Goal: Task Accomplishment & Management: Complete application form

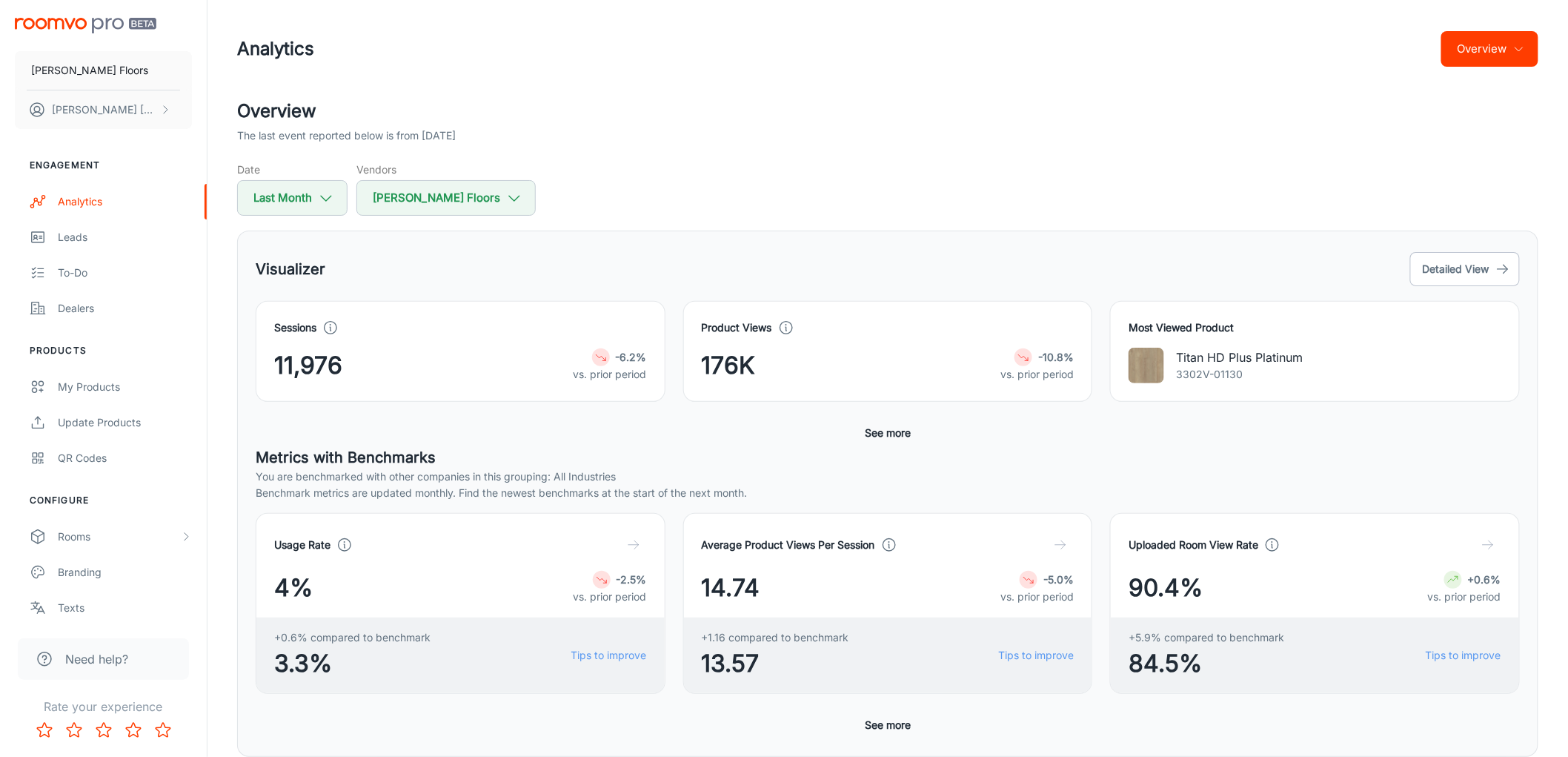
click at [642, 142] on div "The last event reported below is from [DATE]" at bounding box center [887, 135] width 1301 height 16
click at [92, 124] on button "[PERSON_NAME] [PERSON_NAME]" at bounding box center [103, 109] width 177 height 38
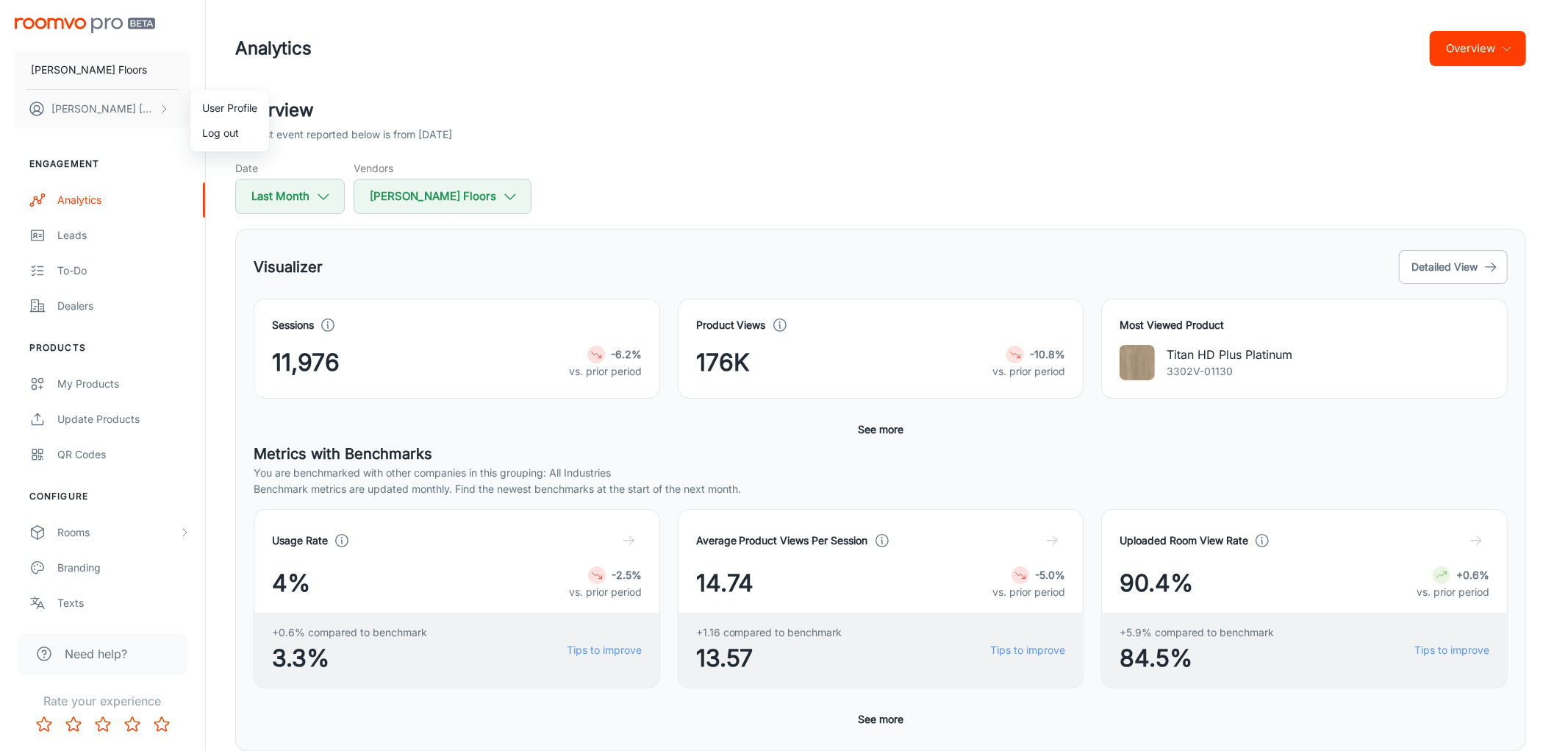
click at [601, 125] on div at bounding box center [784, 376] width 1568 height 751
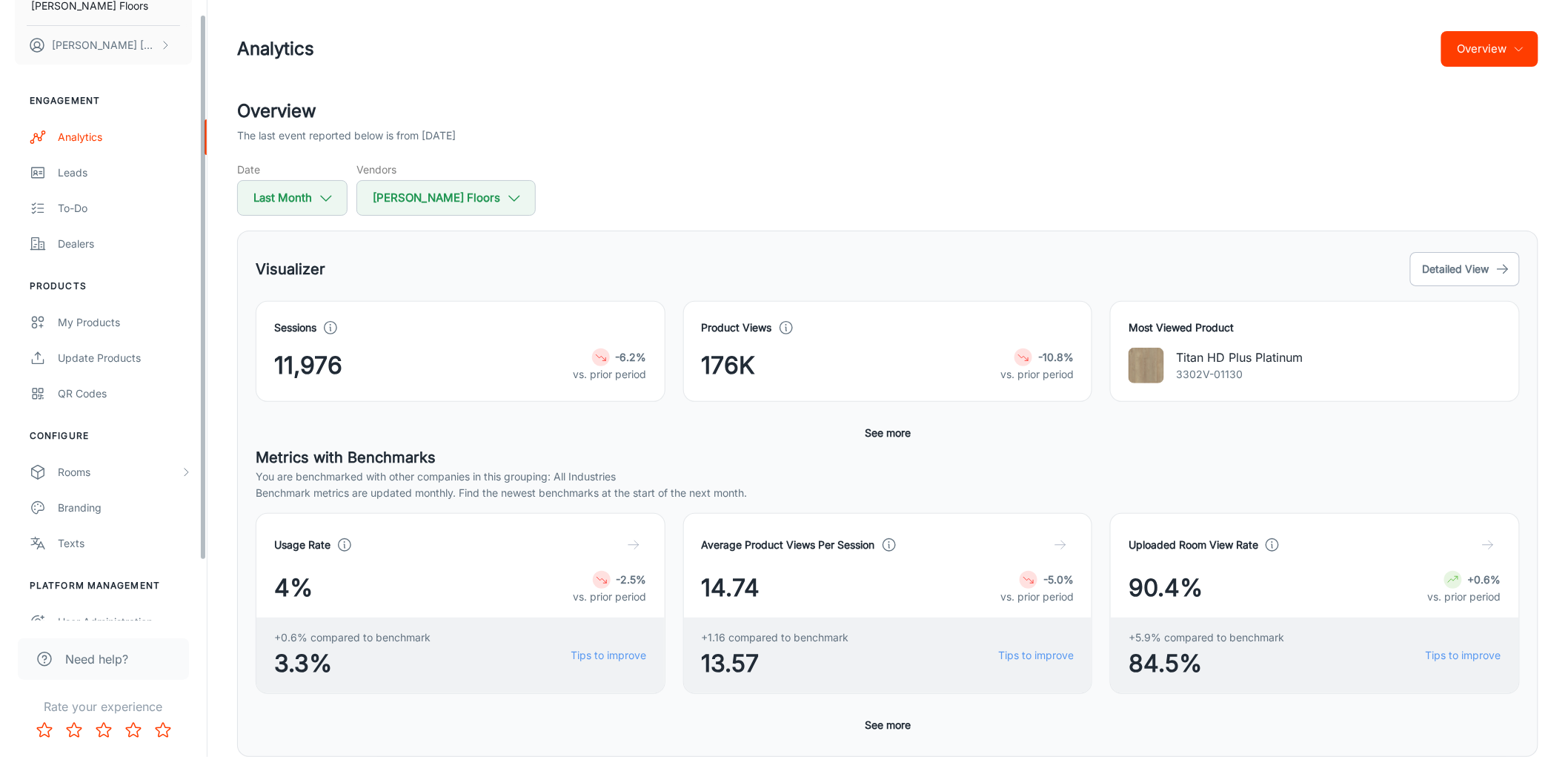
scroll to position [84, 0]
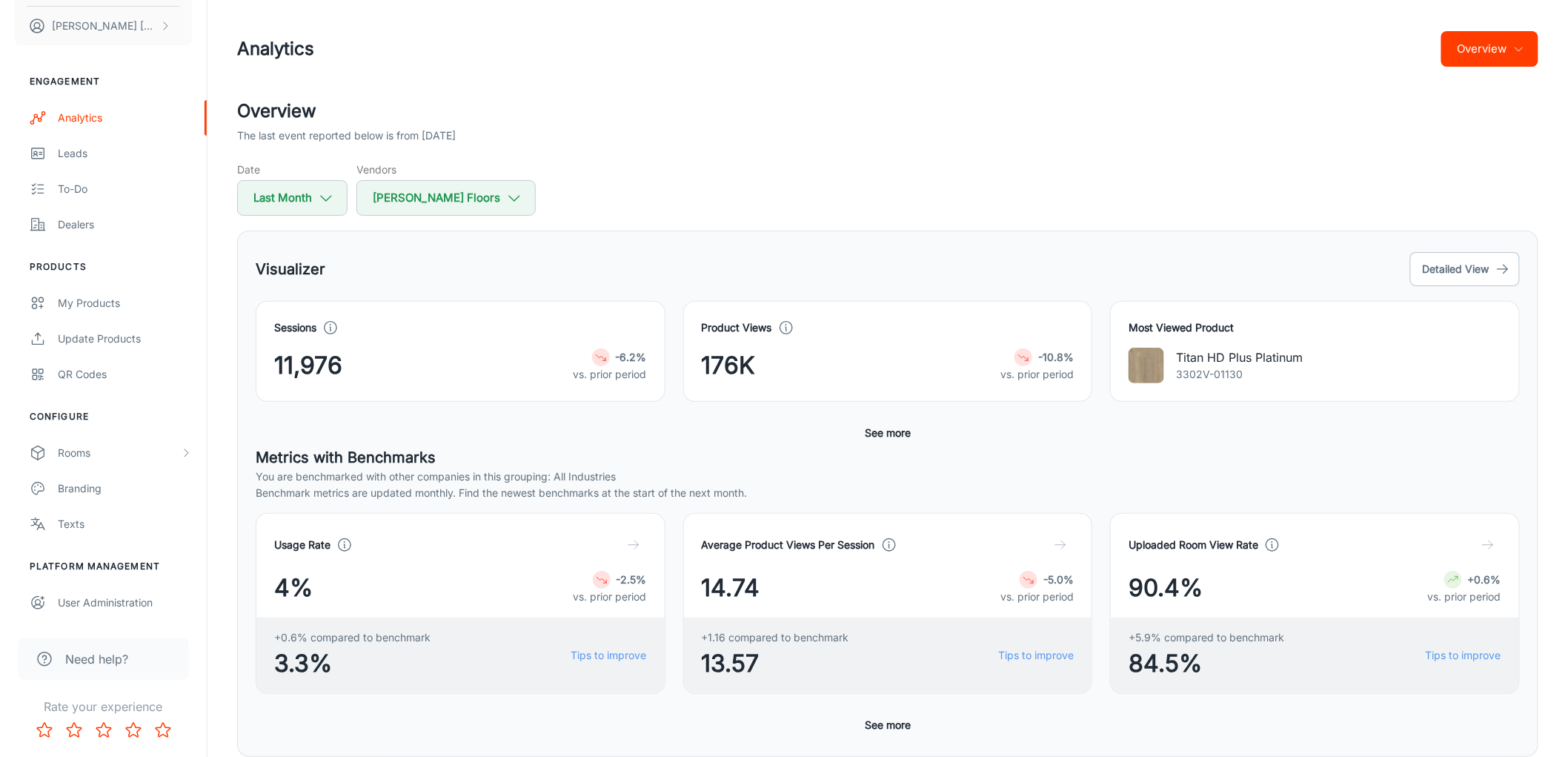
click at [70, 582] on ul "Platform Management User Administration" at bounding box center [103, 589] width 207 height 61
click at [78, 595] on div "User Administration" at bounding box center [125, 602] width 134 height 16
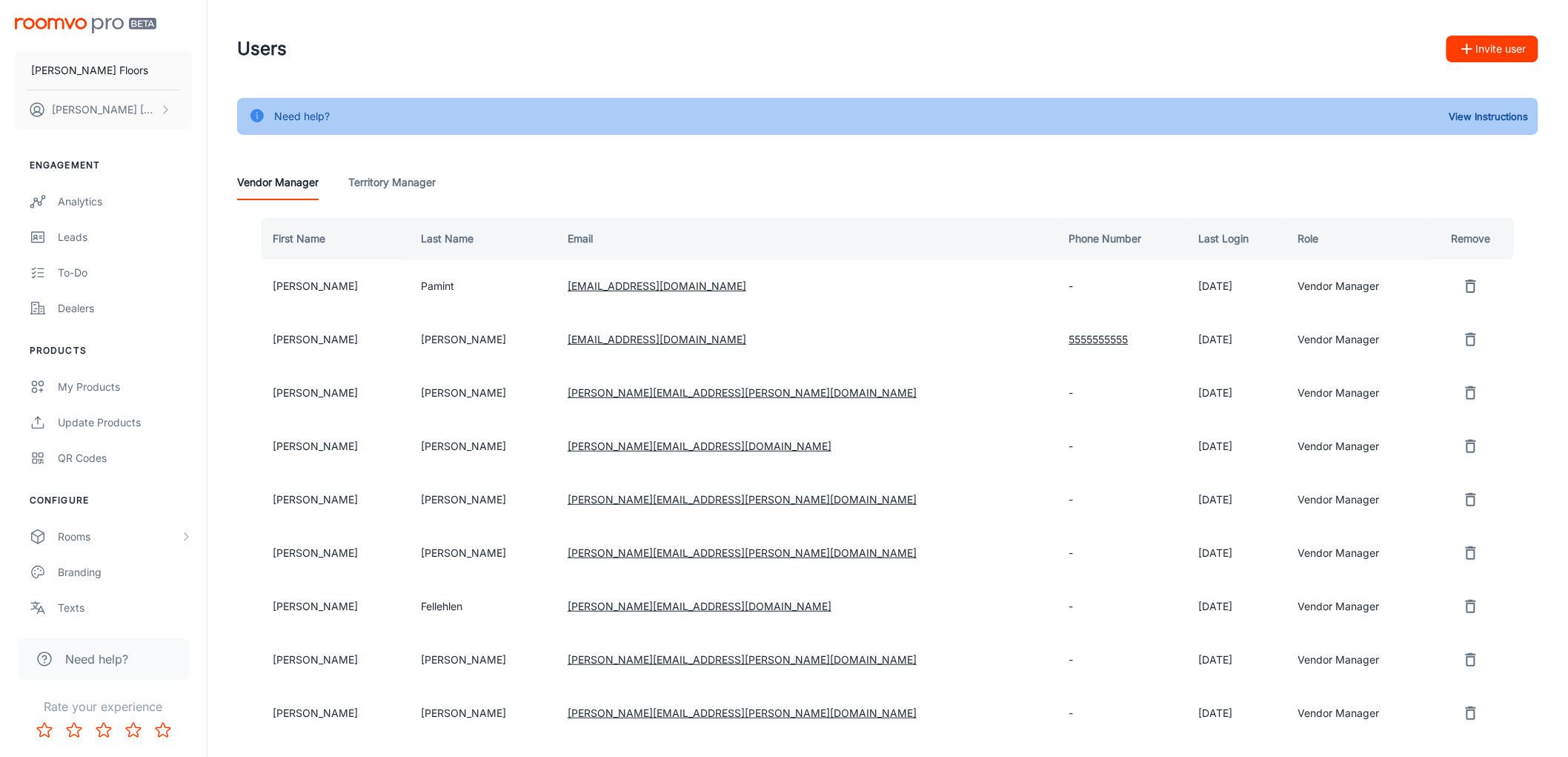
click at [1508, 54] on button "Invite user" at bounding box center [1492, 48] width 92 height 27
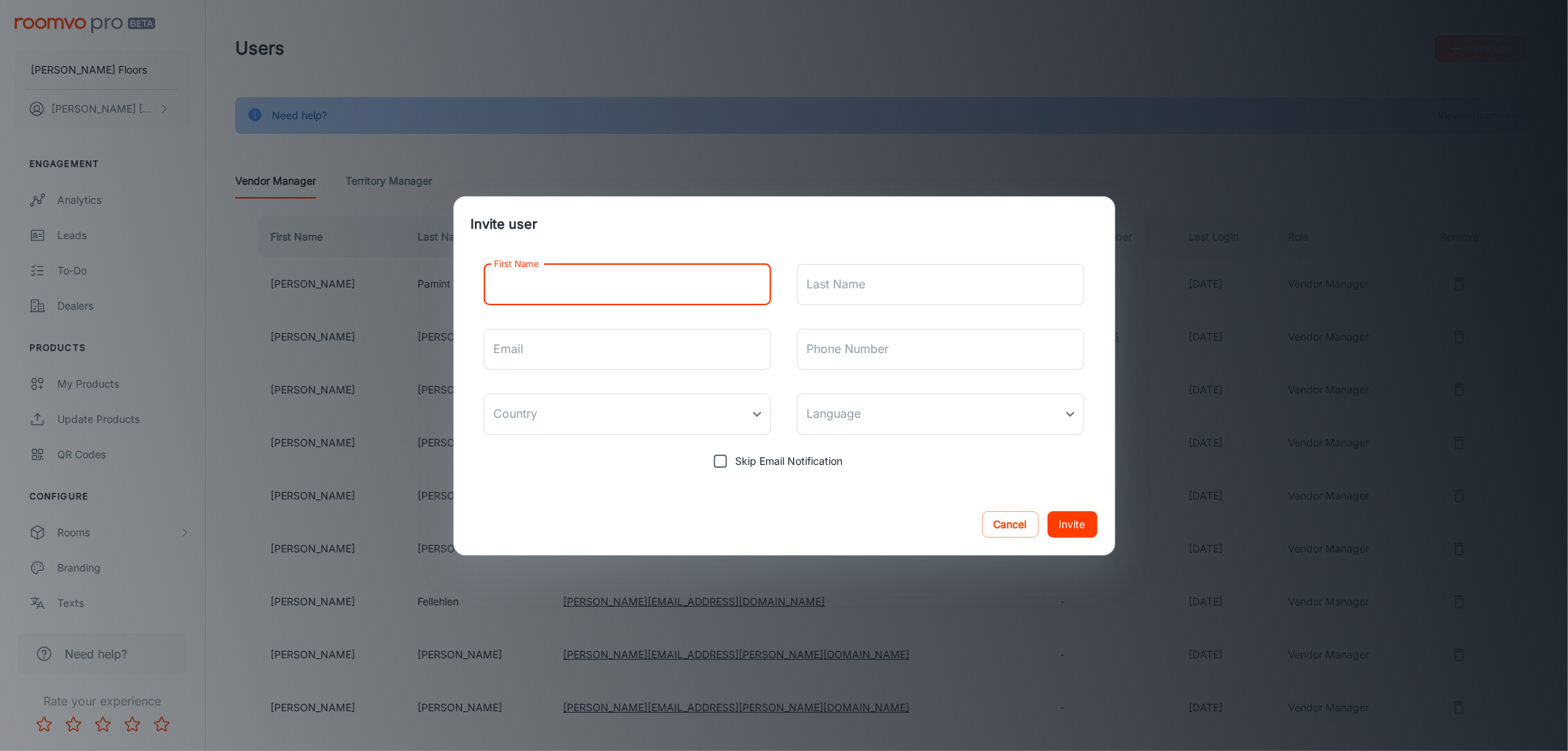
click at [611, 277] on input "First Name" at bounding box center [628, 284] width 288 height 42
type input "[PERSON_NAME]"
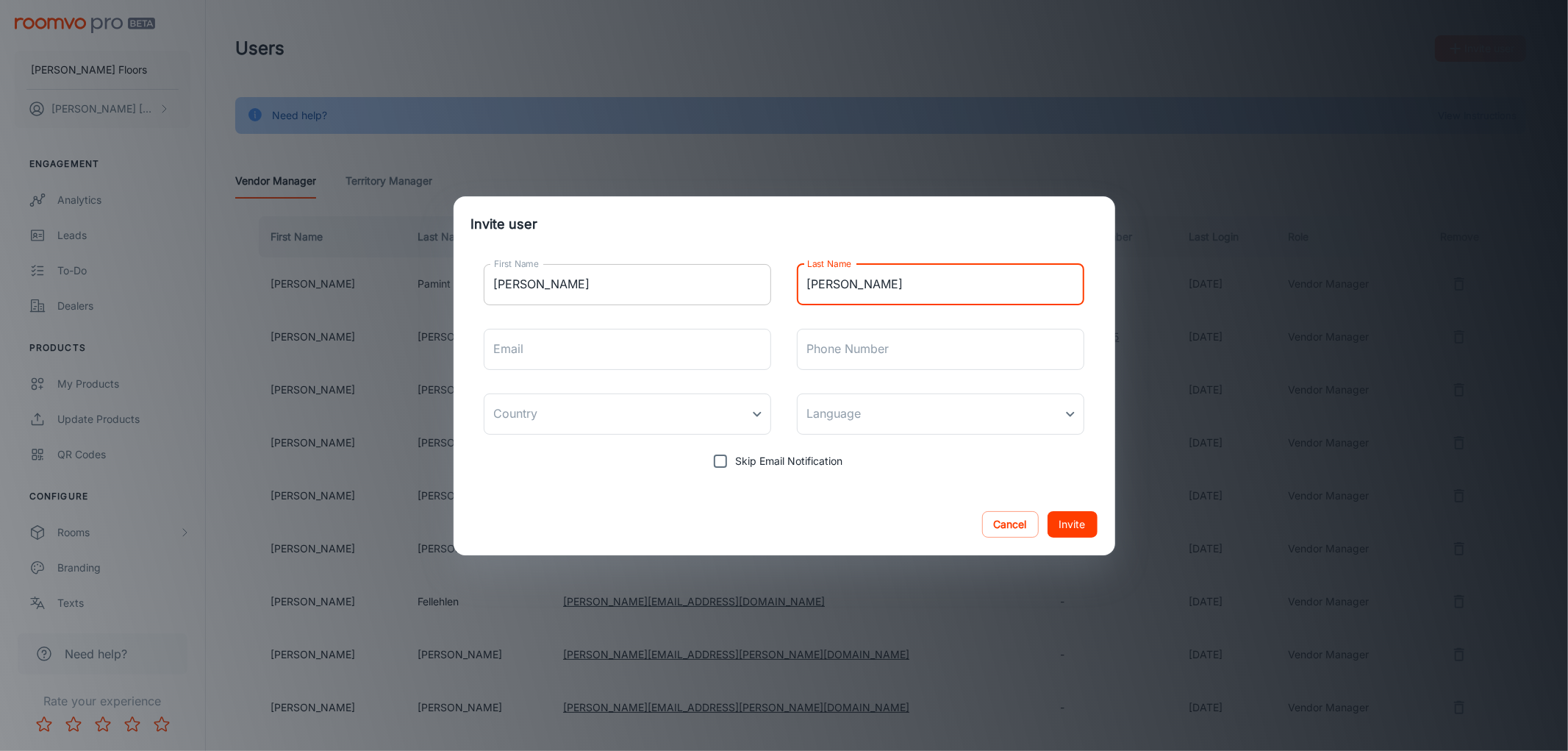
type input "[PERSON_NAME]"
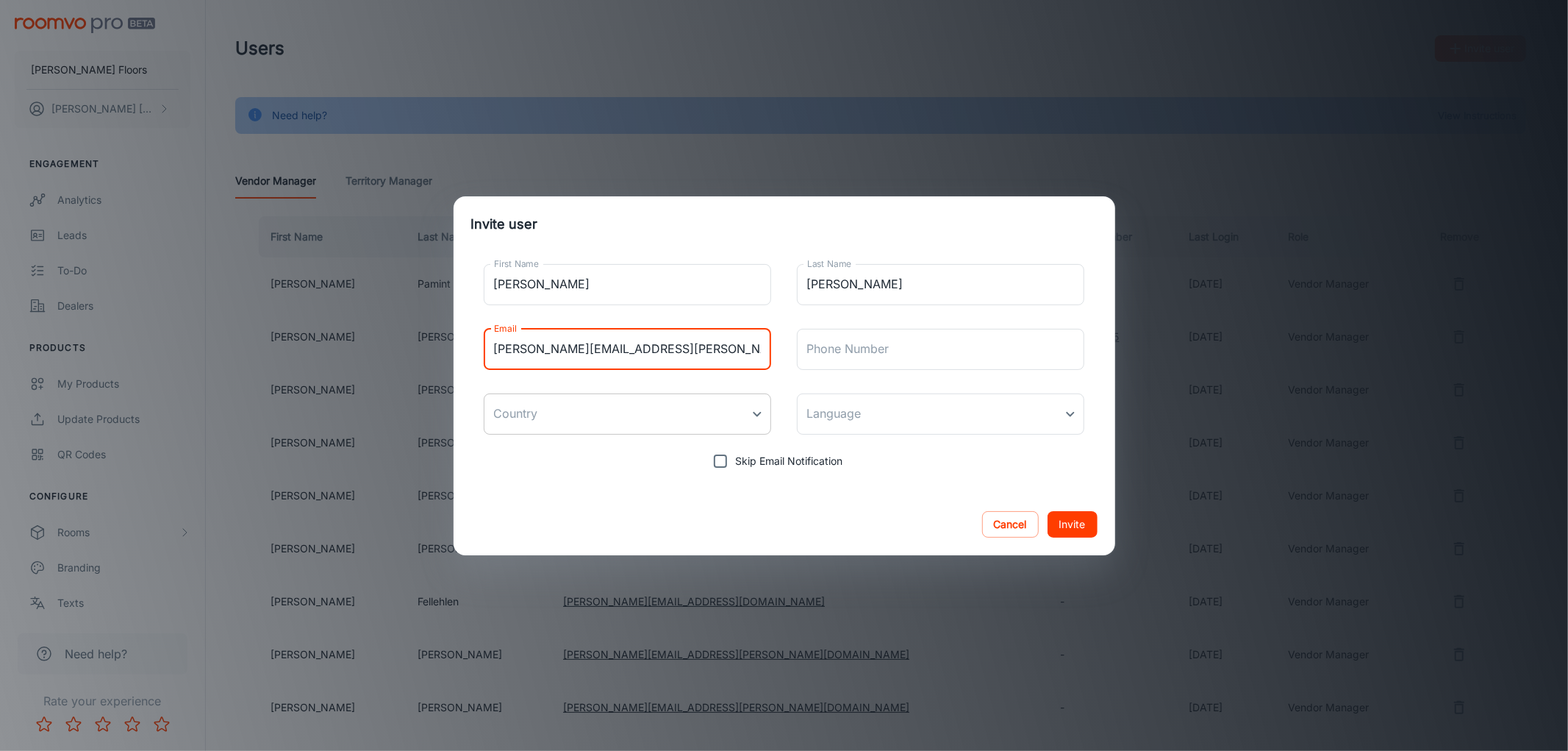
type input "[PERSON_NAME][EMAIL_ADDRESS][PERSON_NAME][DOMAIN_NAME]"
click at [623, 396] on body "[PERSON_NAME] Floors [PERSON_NAME] [PERSON_NAME] Engagement Analytics Leads To-…" at bounding box center [784, 376] width 1568 height 751
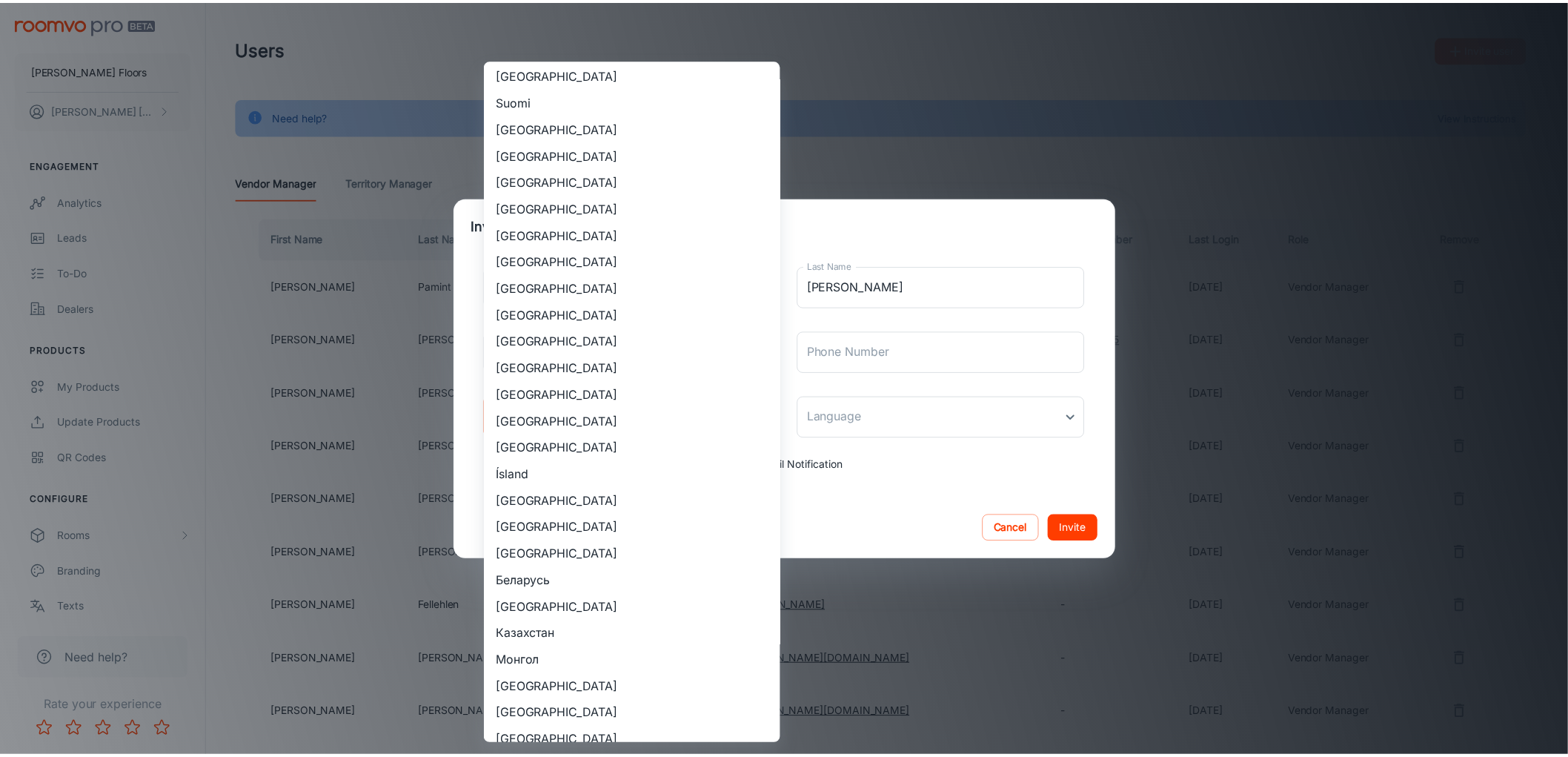
scroll to position [1399, 0]
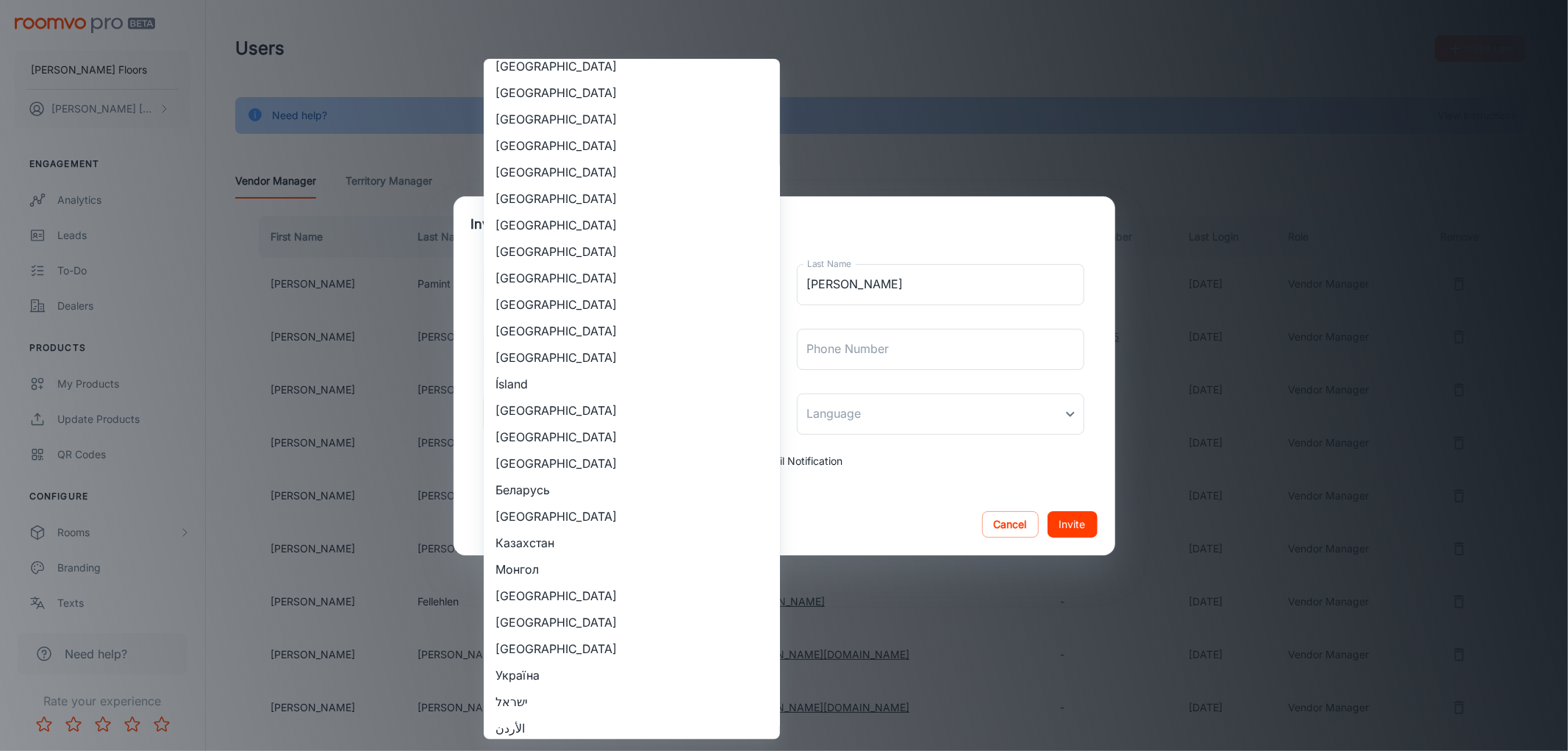
click at [588, 277] on li "[GEOGRAPHIC_DATA]" at bounding box center [631, 277] width 296 height 27
type input "[GEOGRAPHIC_DATA]"
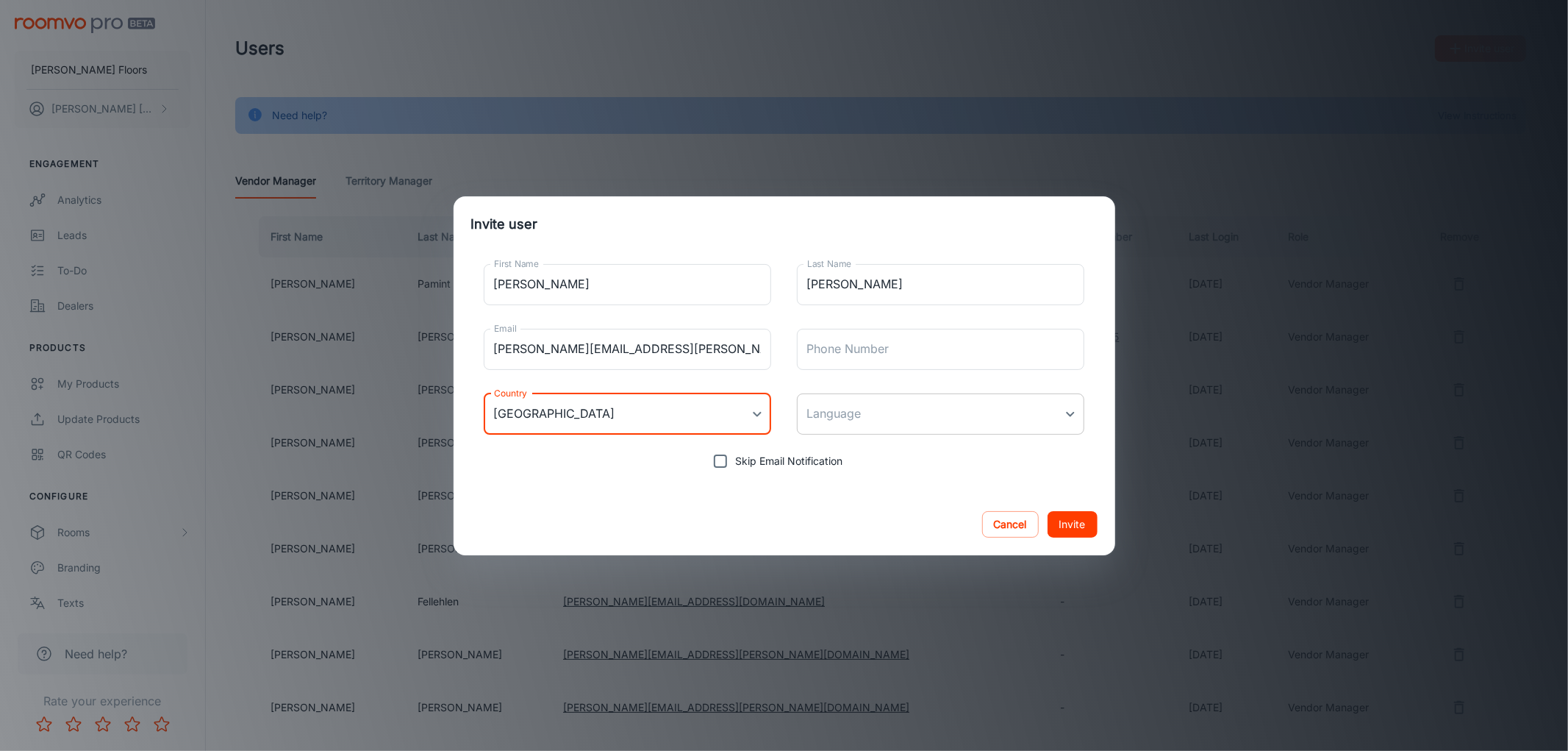
click at [864, 412] on body "[PERSON_NAME] Floors [PERSON_NAME] [PERSON_NAME] Engagement Analytics Leads To-…" at bounding box center [784, 376] width 1568 height 751
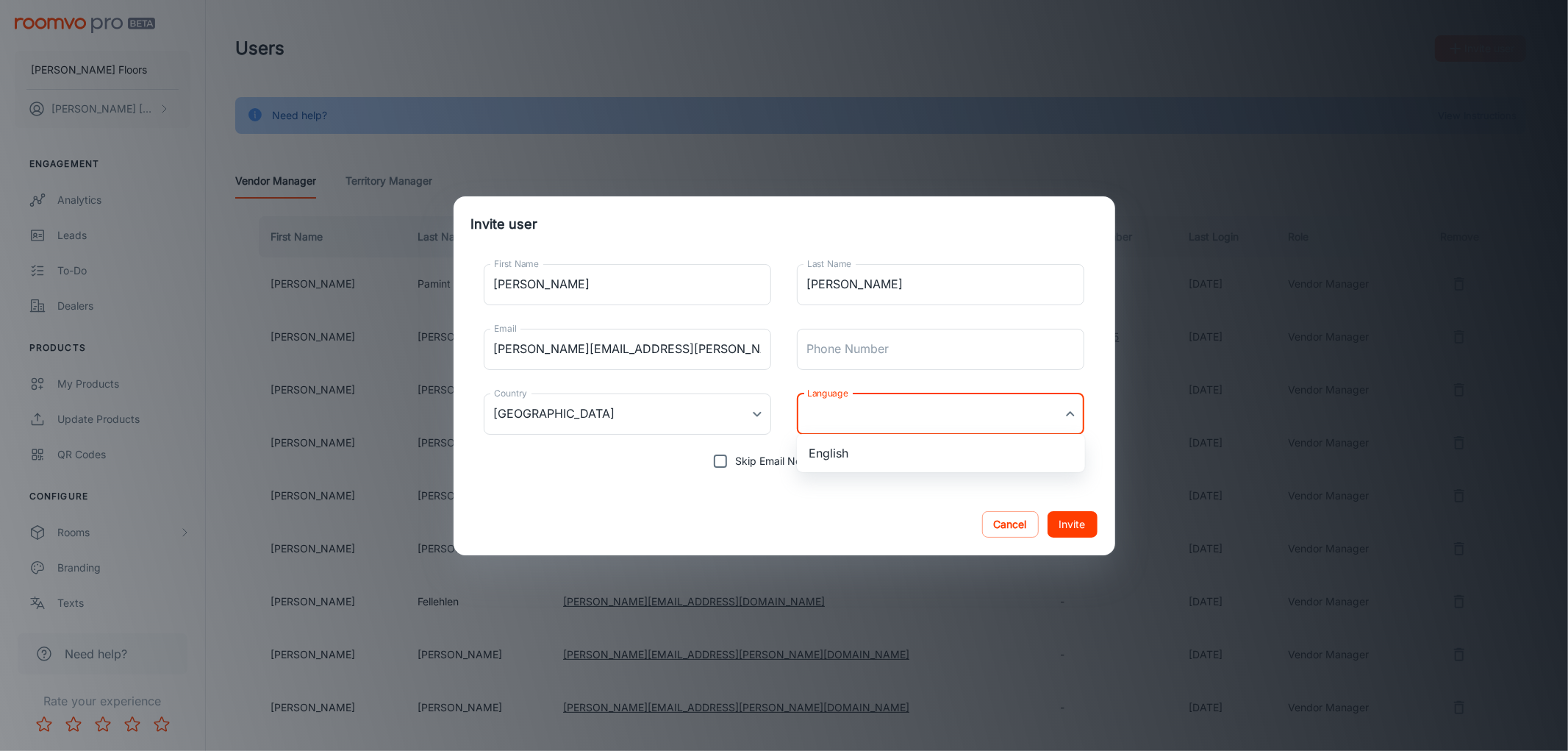
click at [860, 445] on li "English" at bounding box center [941, 452] width 288 height 27
type input "en-us"
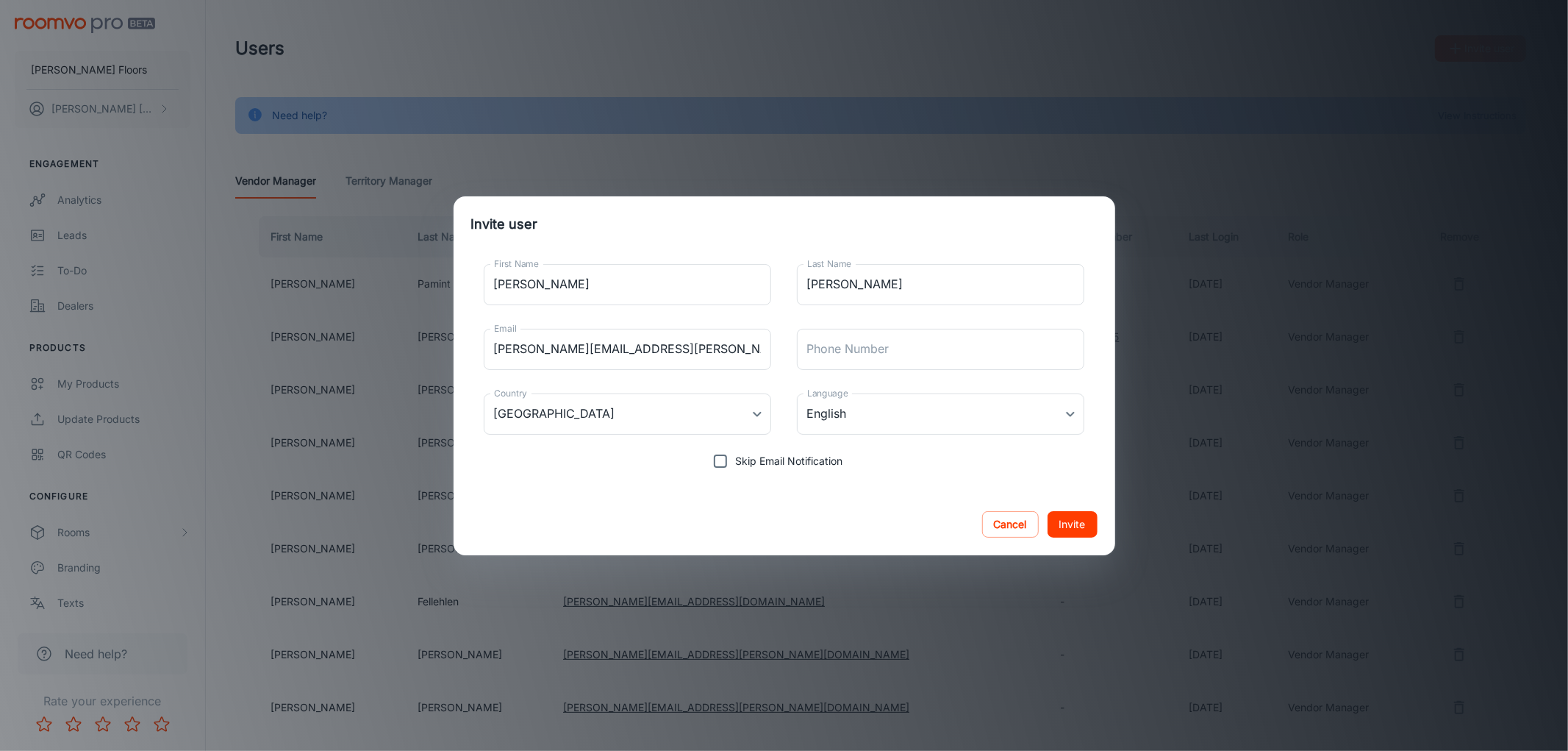
drag, startPoint x: 606, startPoint y: 486, endPoint x: 988, endPoint y: 483, distance: 382.0
click at [626, 486] on div "First Name [PERSON_NAME] First Name Last Name [PERSON_NAME] Last Name Email [PE…" at bounding box center [785, 373] width 662 height 241
click at [1084, 524] on button "Invite" at bounding box center [1072, 524] width 50 height 27
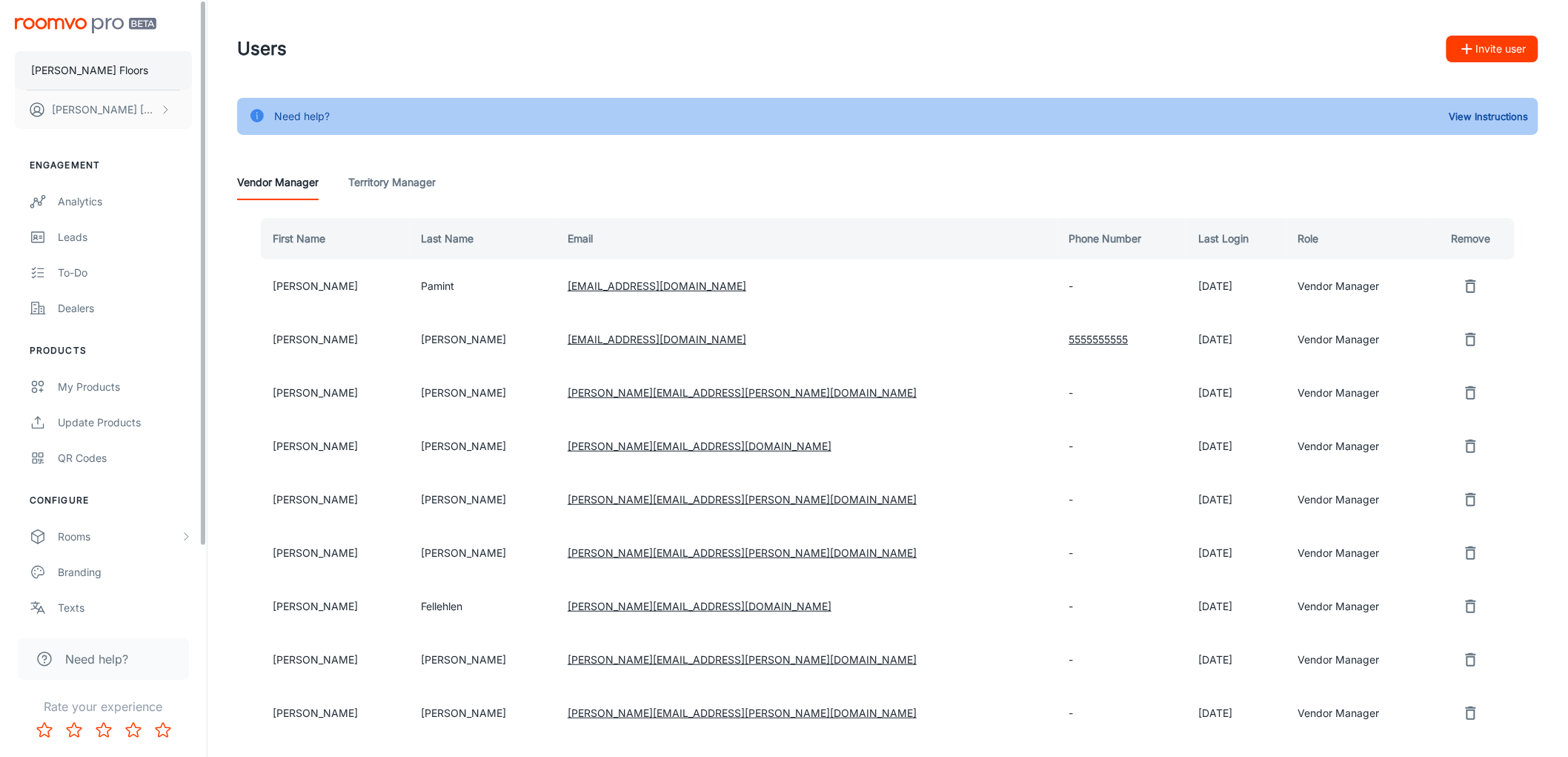
click at [92, 71] on button "[PERSON_NAME] Floors" at bounding box center [103, 70] width 177 height 38
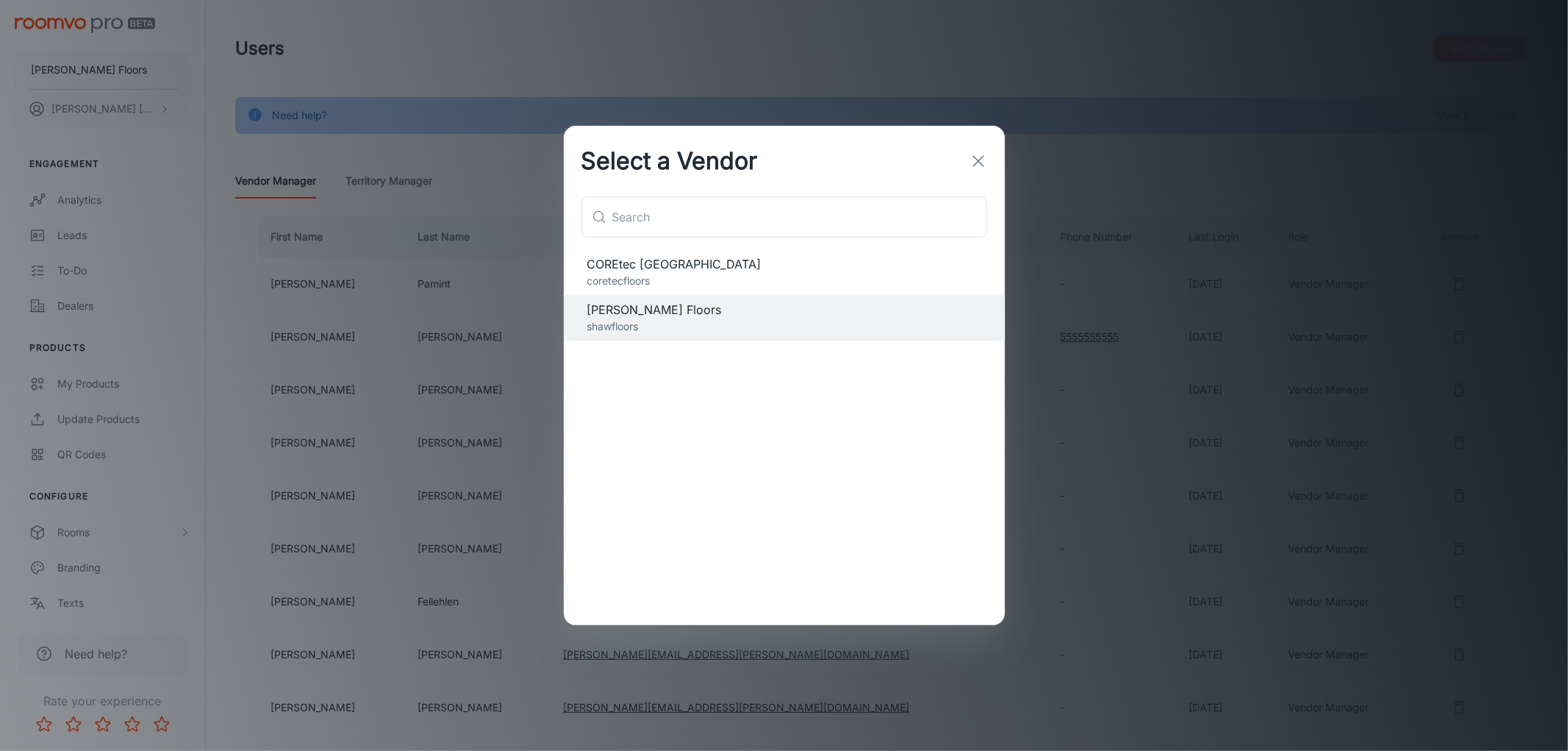
click at [600, 269] on span "COREtec [GEOGRAPHIC_DATA]" at bounding box center [784, 264] width 394 height 18
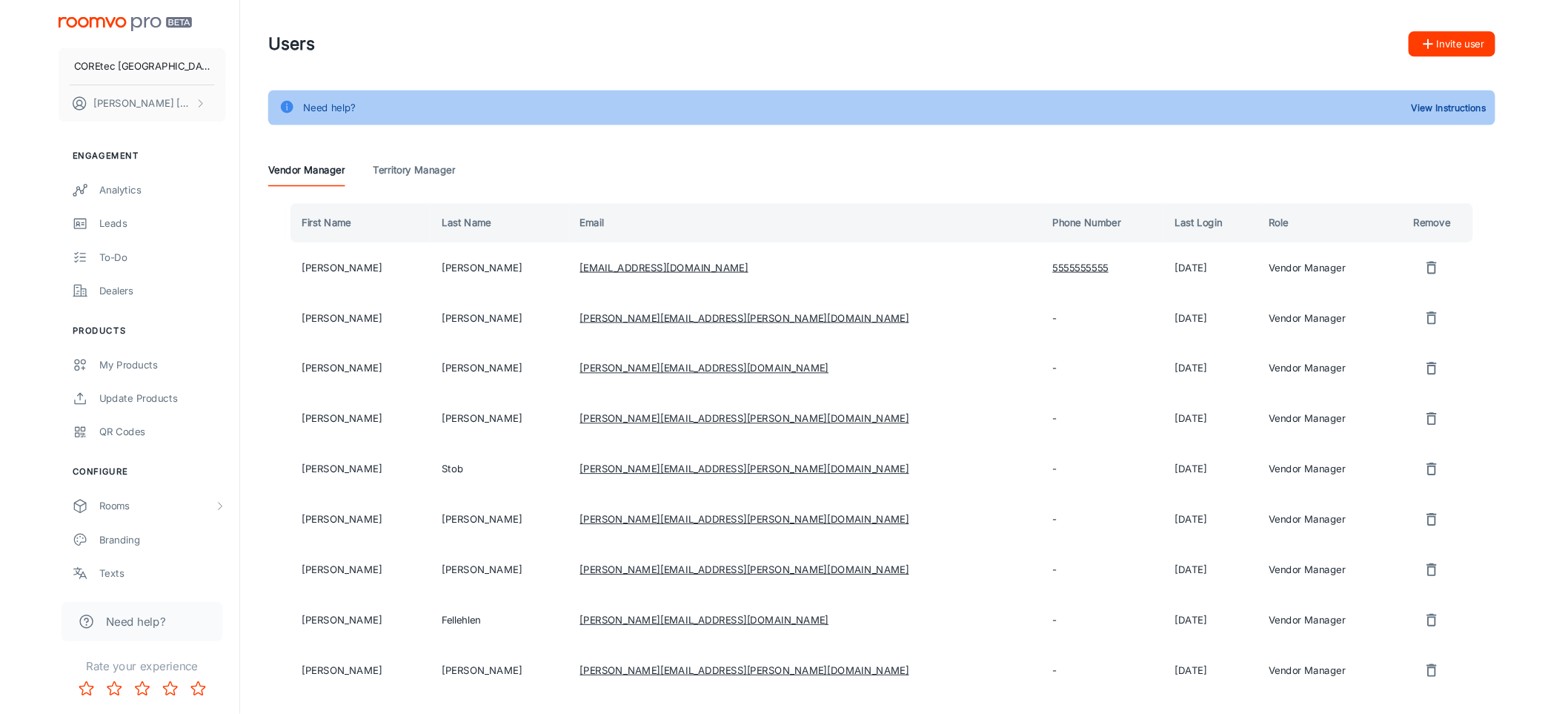
scroll to position [0, 0]
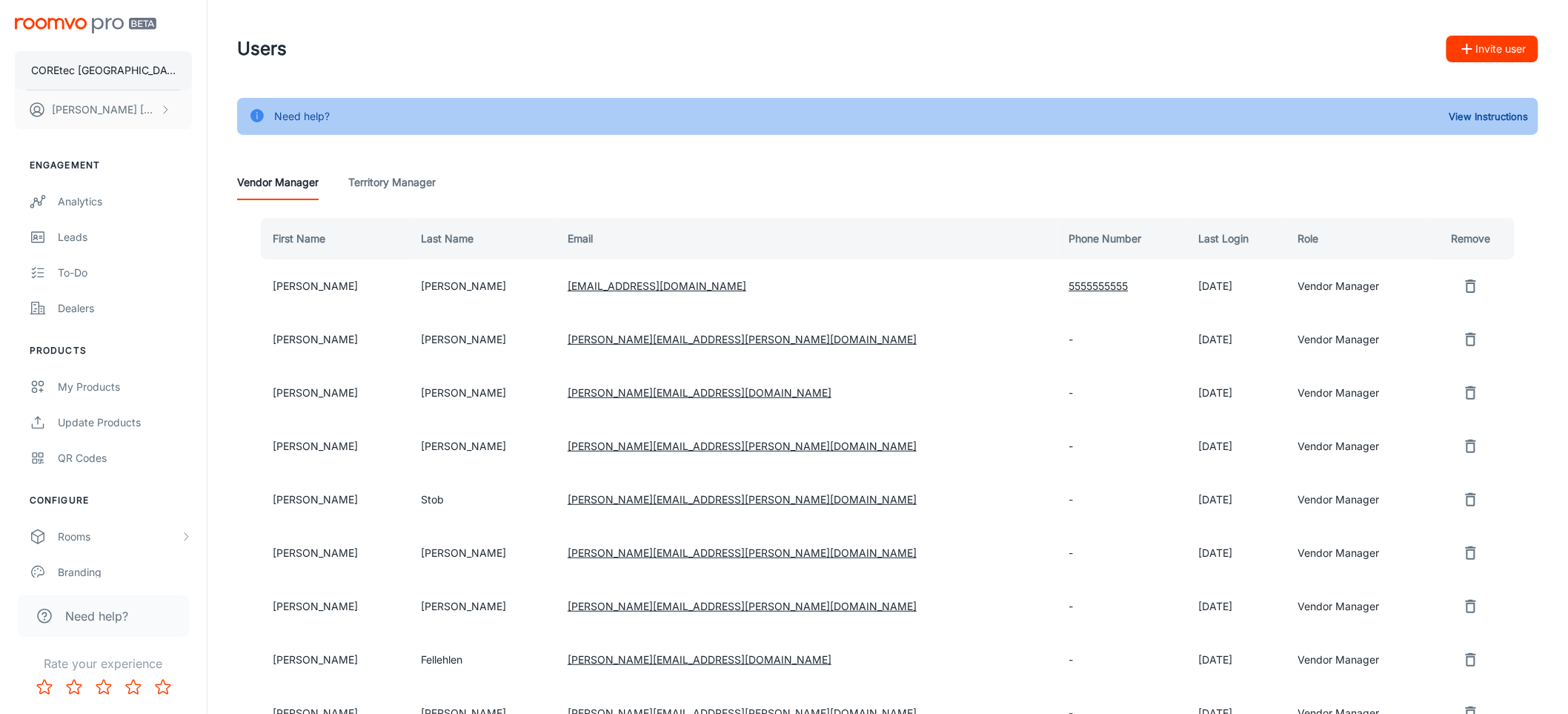
click at [88, 81] on button "COREtec [GEOGRAPHIC_DATA]" at bounding box center [103, 70] width 177 height 38
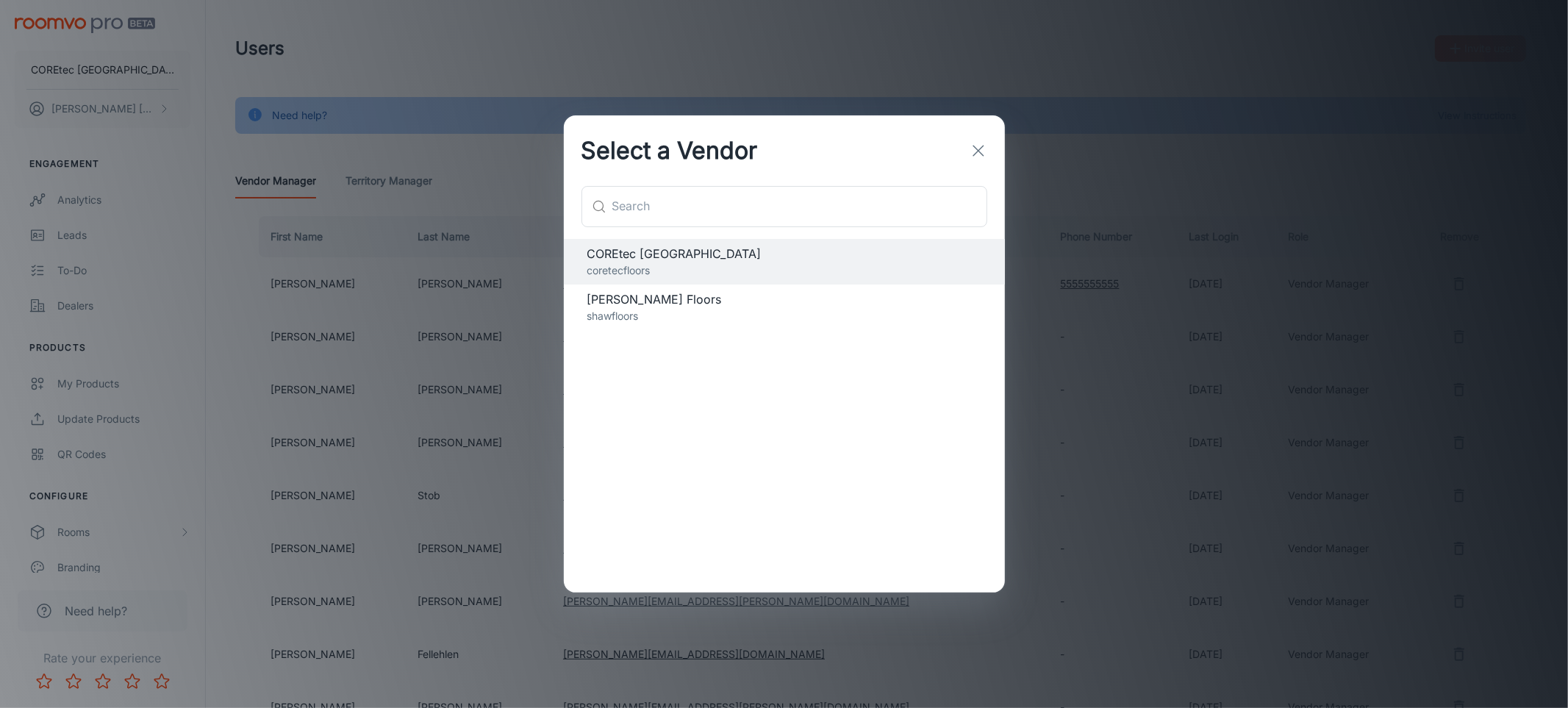
click at [274, 67] on div "Select a Vendor ​ ​ COREtec [GEOGRAPHIC_DATA] coretecfloors [PERSON_NAME] Floor…" at bounding box center [784, 354] width 1568 height 708
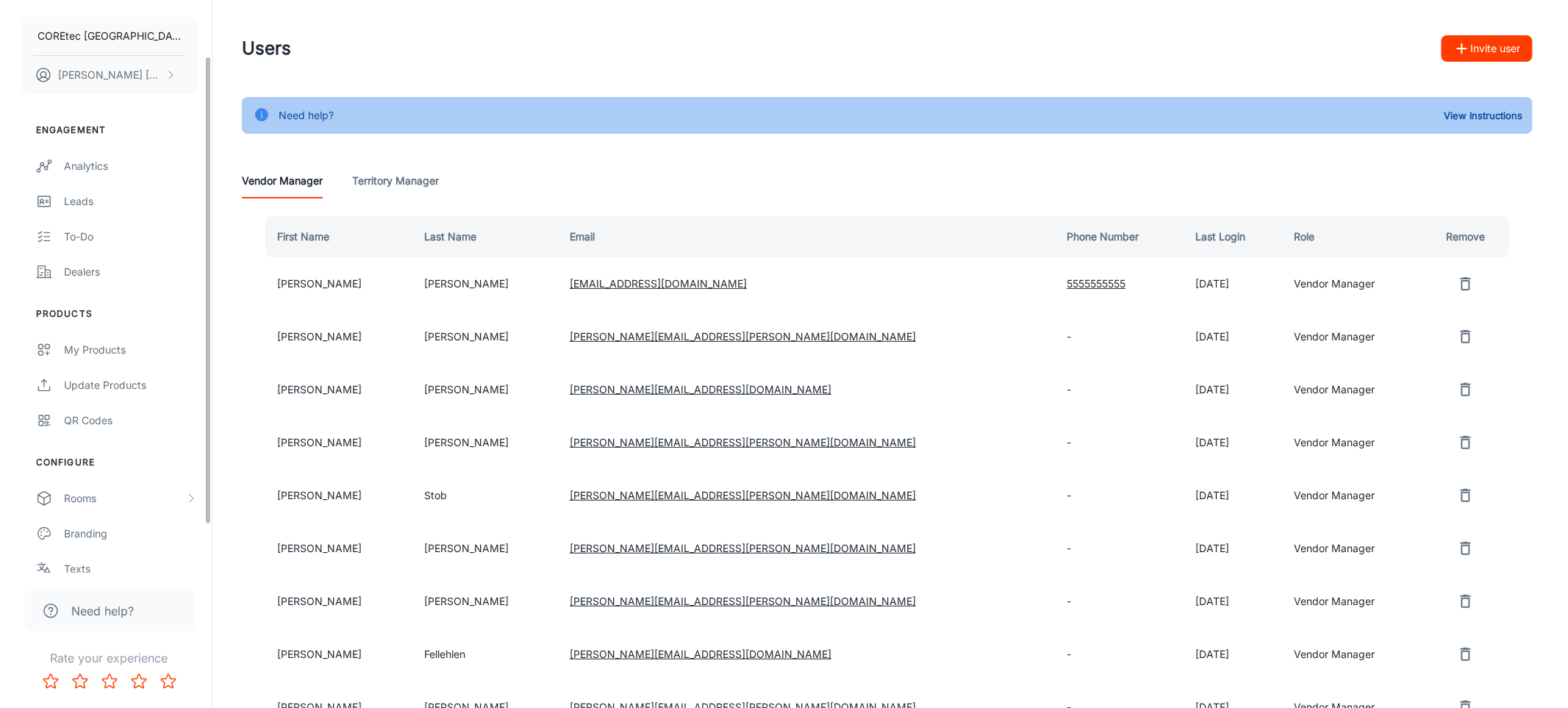
scroll to position [126, 0]
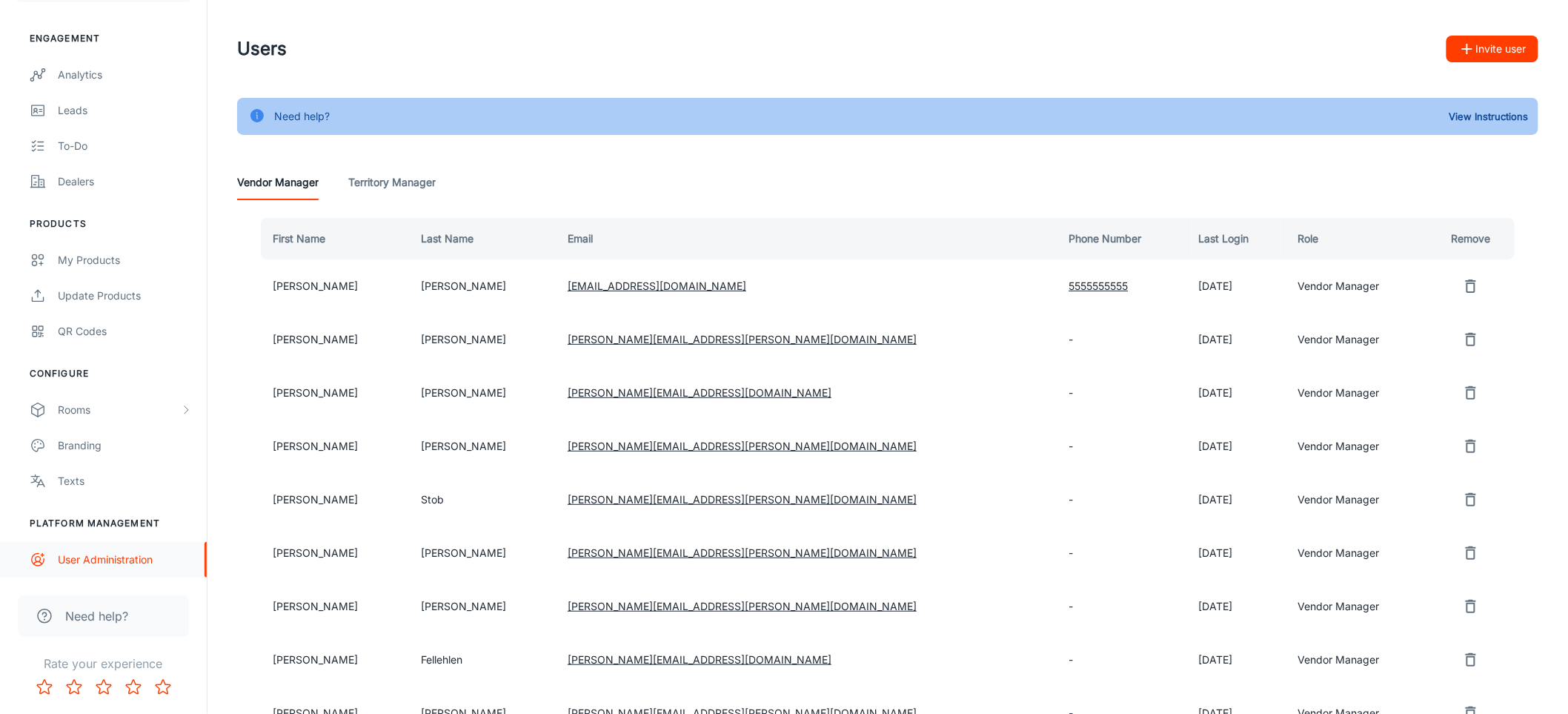
click at [85, 553] on div "User Administration" at bounding box center [125, 559] width 134 height 16
click at [1520, 47] on button "Invite user" at bounding box center [1492, 48] width 92 height 27
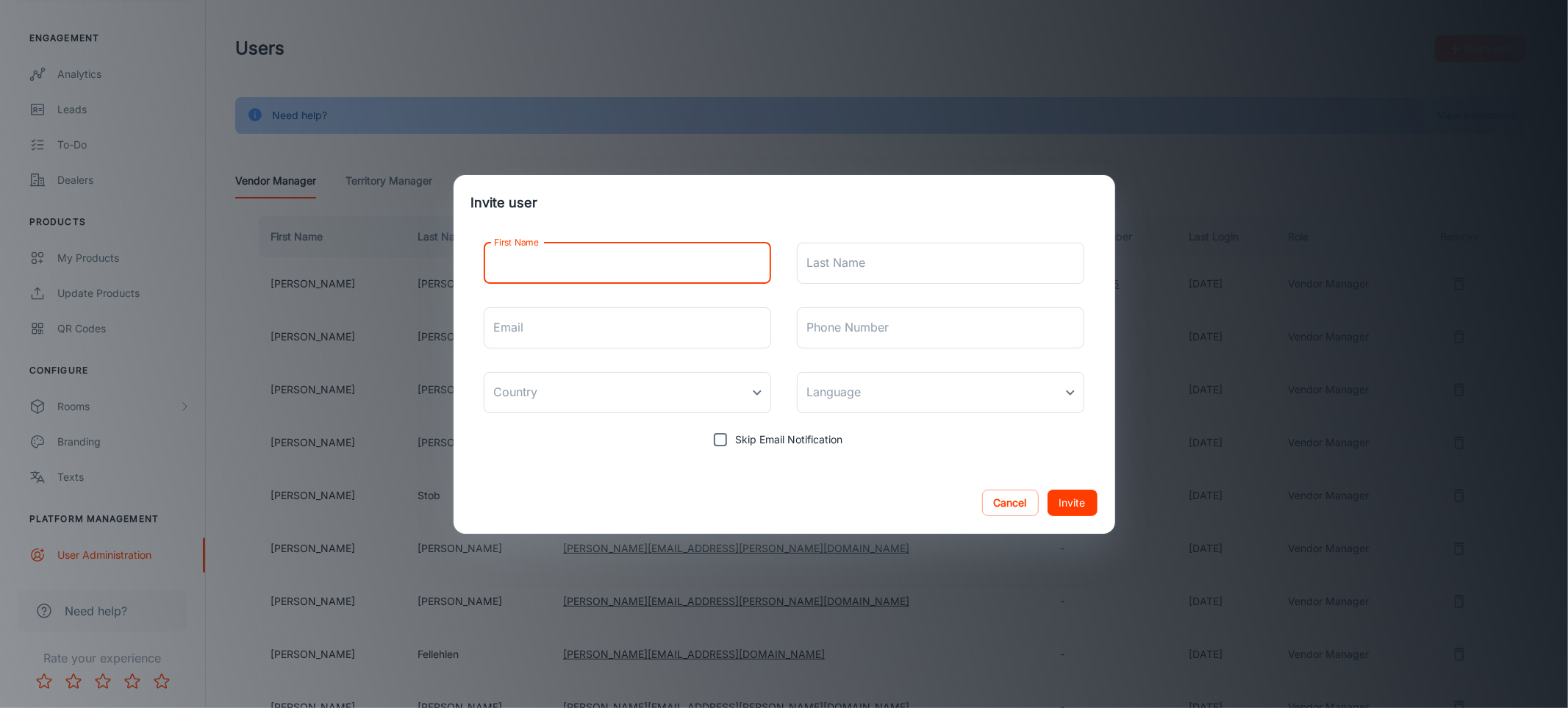
click at [643, 257] on input "First Name" at bounding box center [628, 262] width 288 height 42
type input "[PERSON_NAME]"
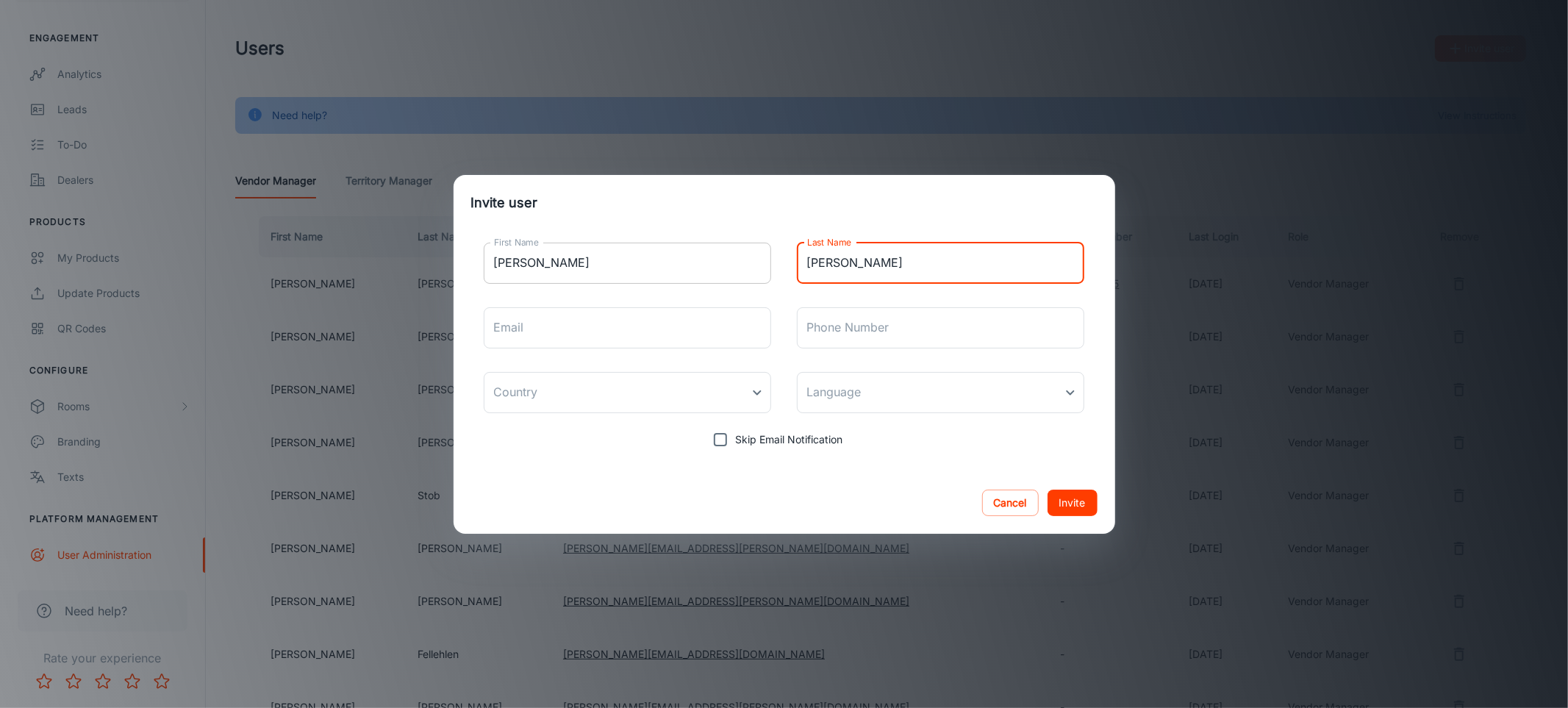
type input "[PERSON_NAME]"
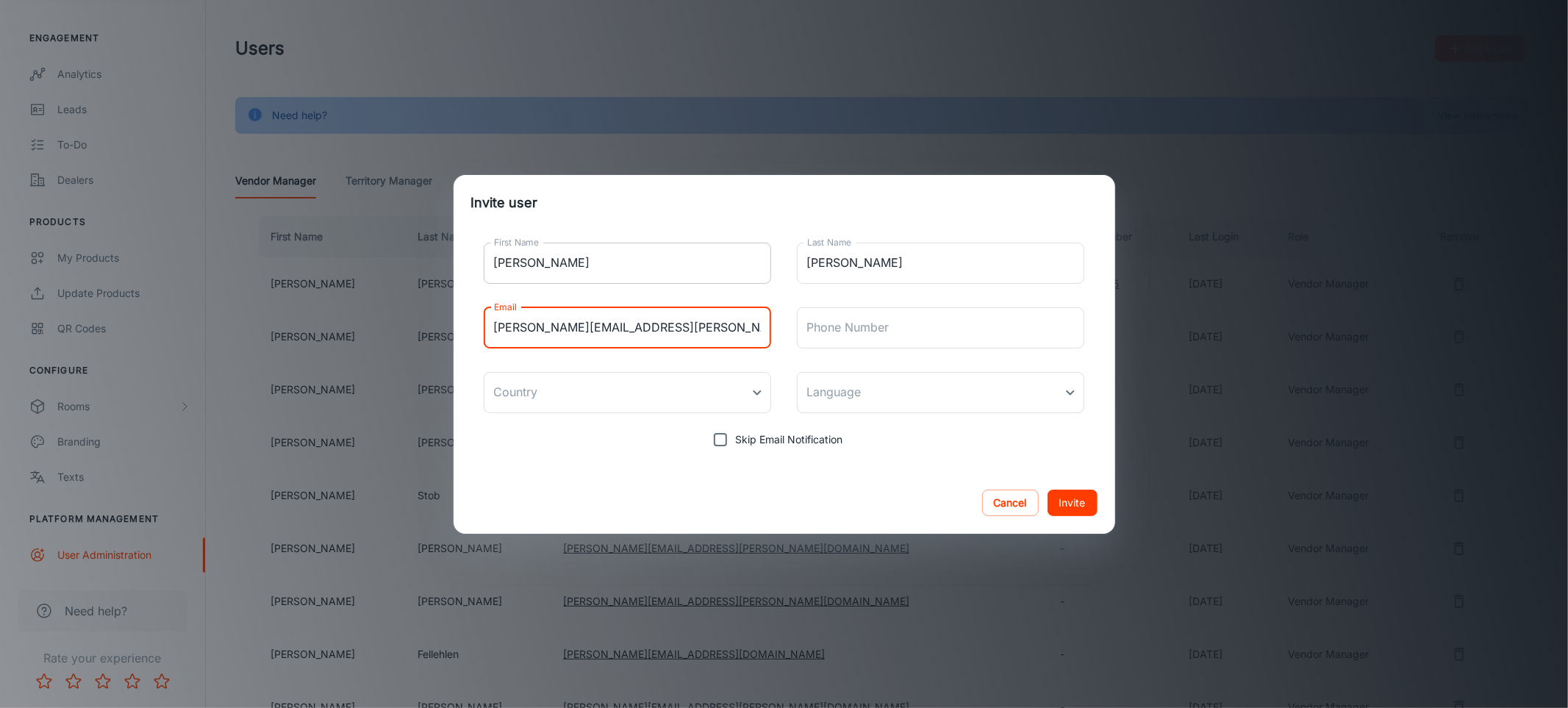
type input "[PERSON_NAME][EMAIL_ADDRESS][PERSON_NAME][DOMAIN_NAME]"
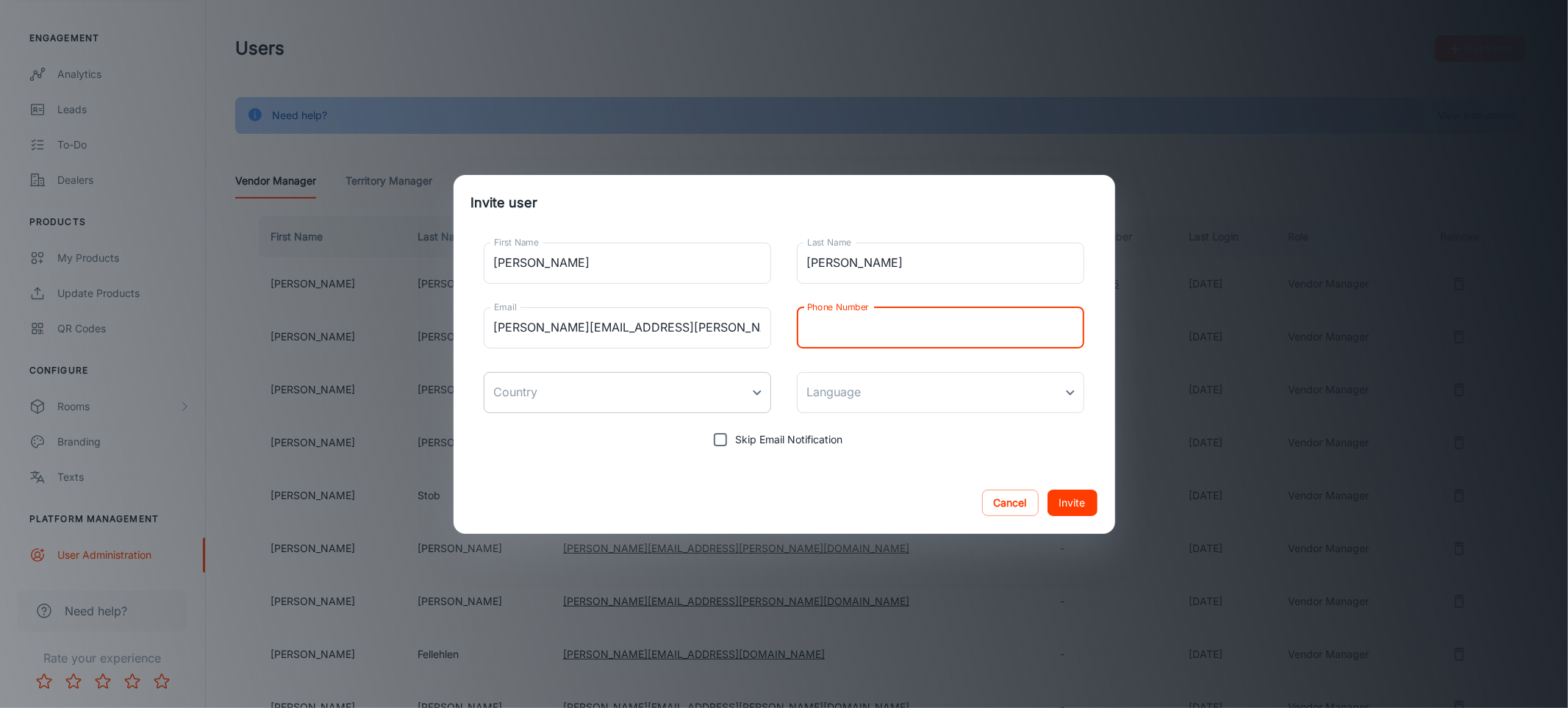
click at [612, 385] on body "COREtec [GEOGRAPHIC_DATA] [PERSON_NAME] [PERSON_NAME] Engagement Analytics Lead…" at bounding box center [784, 354] width 1568 height 708
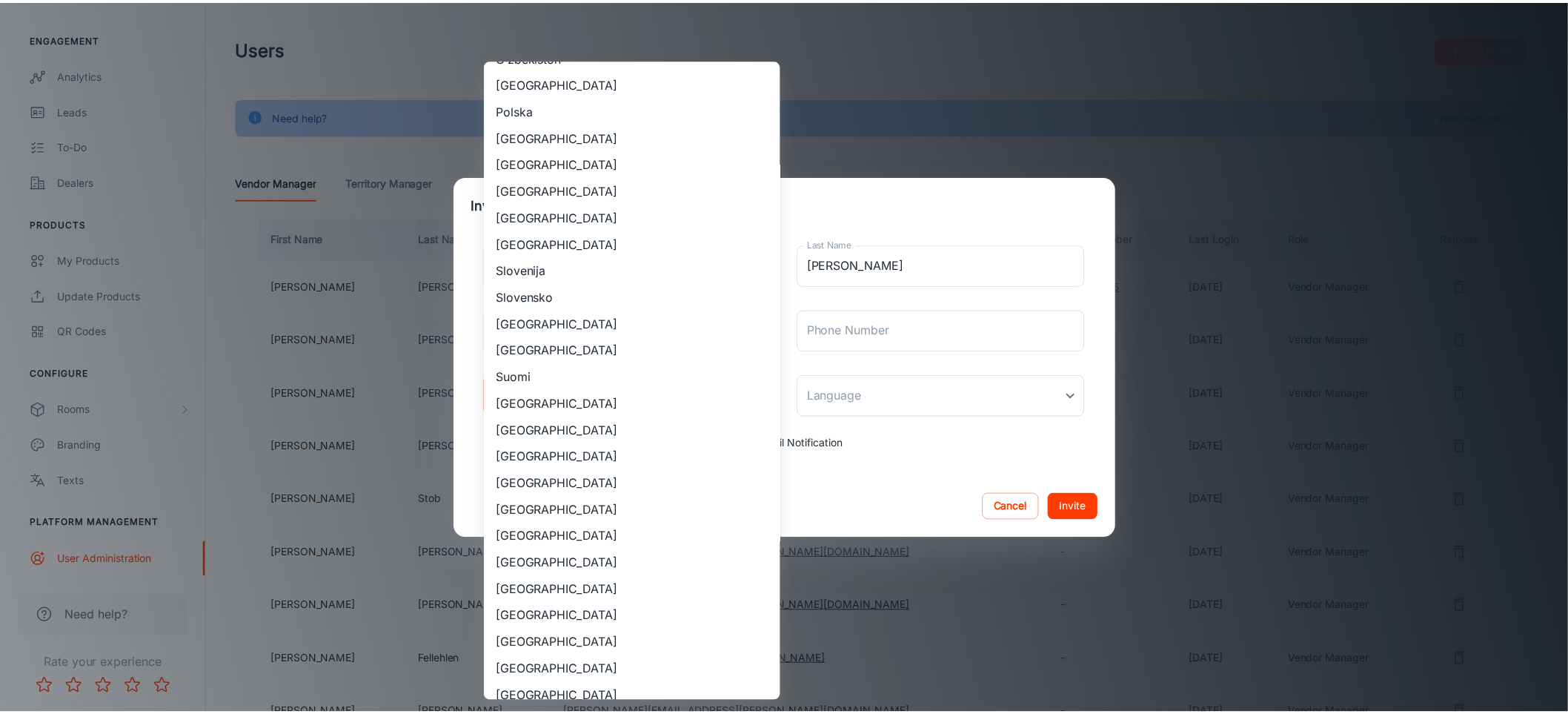
scroll to position [1004, 0]
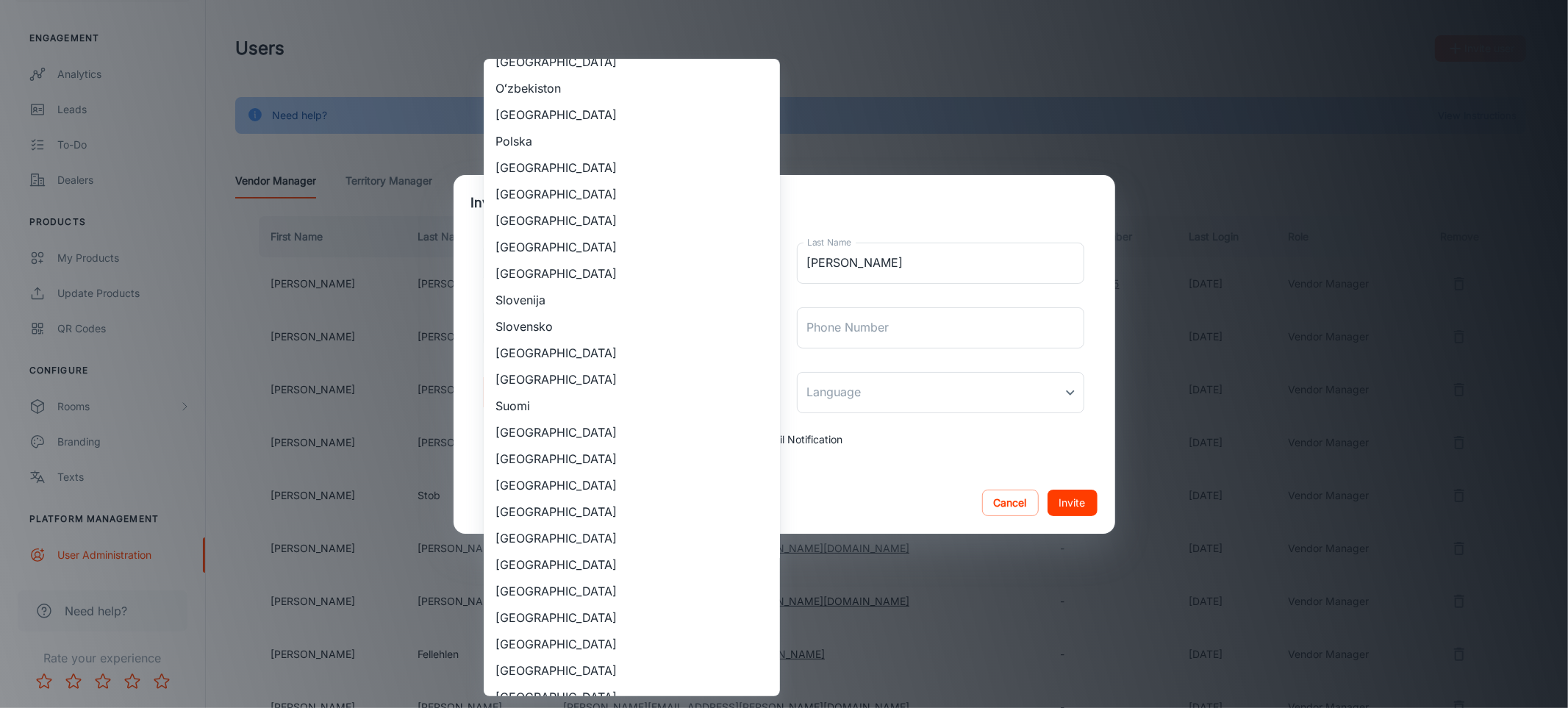
click at [558, 667] on li "[GEOGRAPHIC_DATA]" at bounding box center [631, 670] width 296 height 27
type input "[GEOGRAPHIC_DATA]"
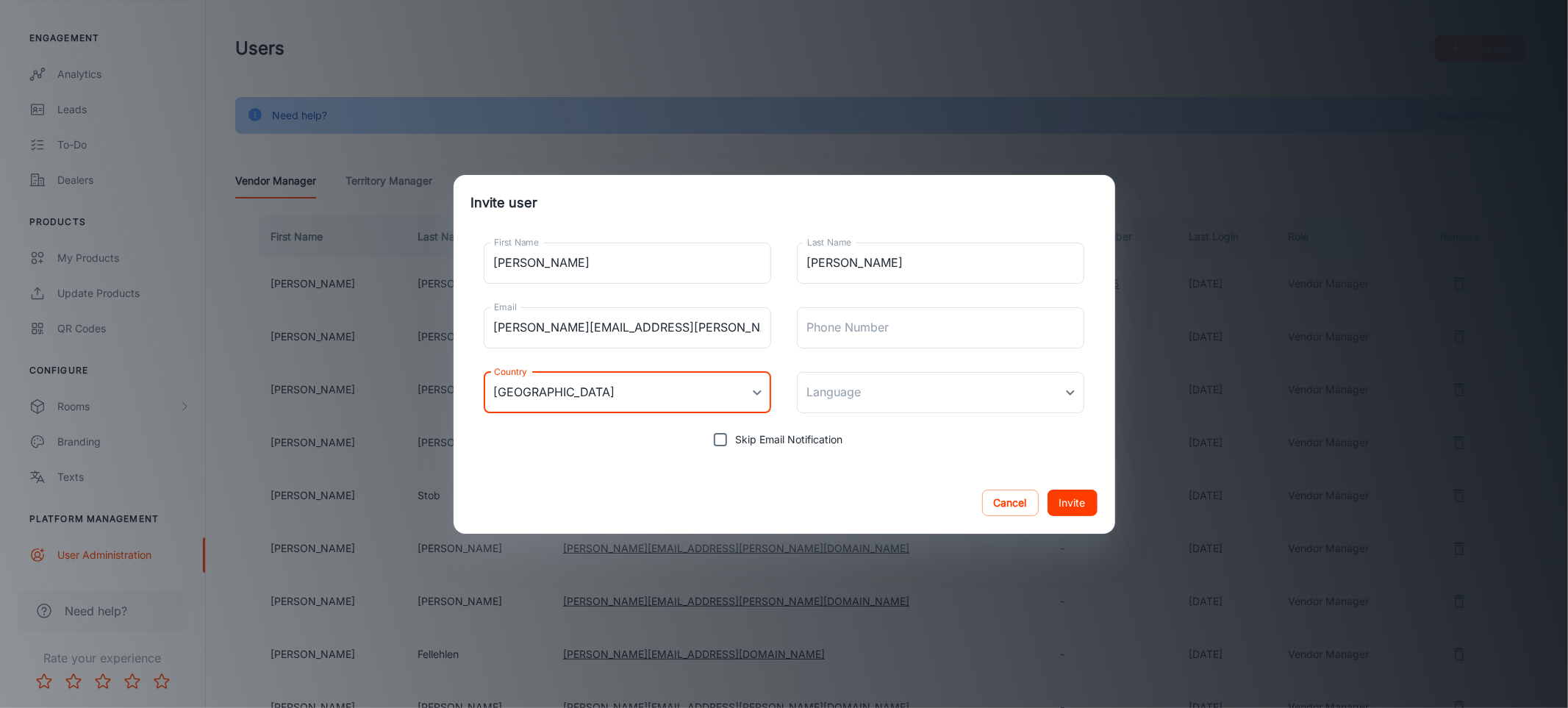
click at [921, 364] on div "[GEOGRAPHIC_DATA] [GEOGRAPHIC_DATA] [GEOGRAPHIC_DATA] [GEOGRAPHIC_DATA] [GEOGRA…" at bounding box center [784, 354] width 1568 height 708
click at [916, 387] on body "COREtec [GEOGRAPHIC_DATA] [PERSON_NAME] [PERSON_NAME] Engagement Analytics Lead…" at bounding box center [784, 354] width 1568 height 708
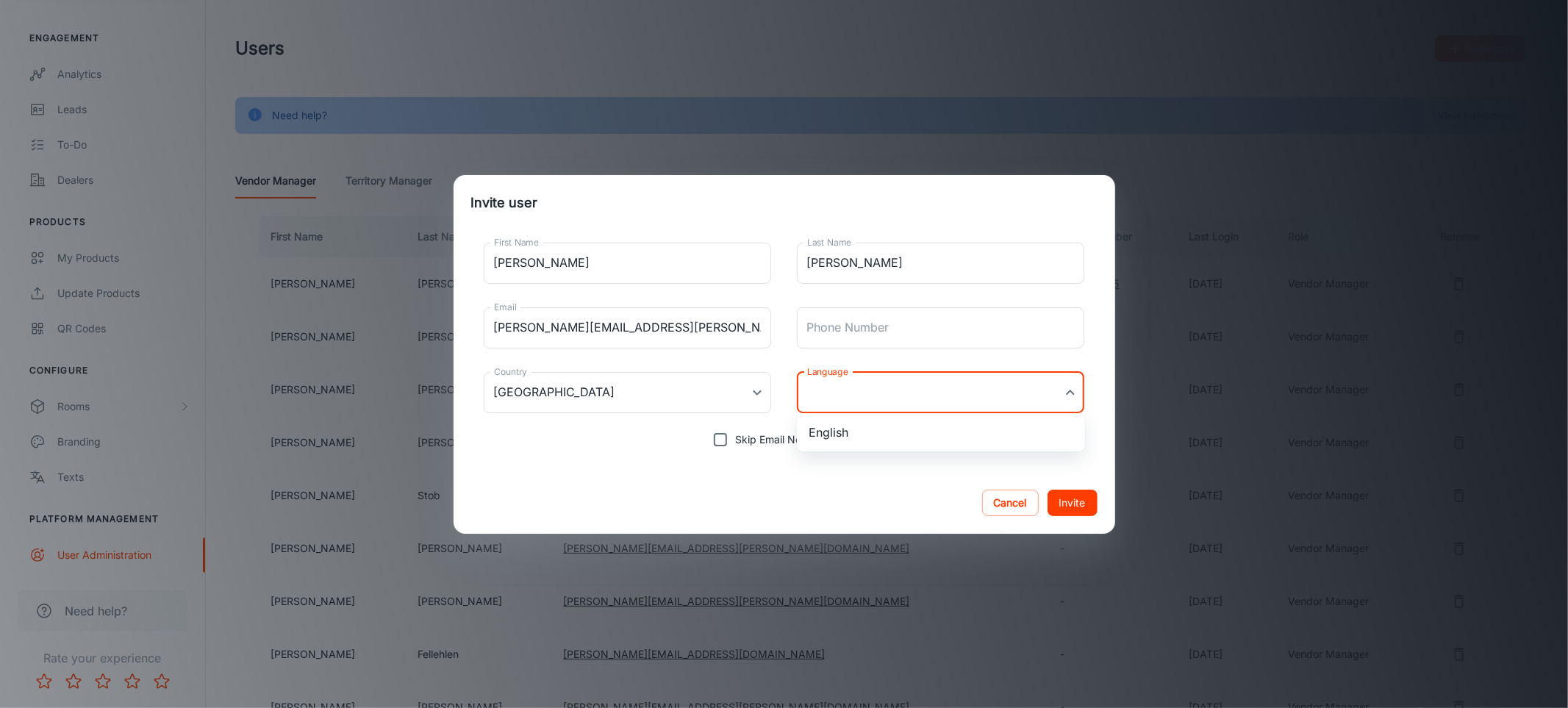
click at [877, 433] on li "English" at bounding box center [941, 432] width 288 height 27
type input "en-us"
drag, startPoint x: 847, startPoint y: 519, endPoint x: 904, endPoint y: 515, distance: 57.1
click at [850, 518] on div "Cancel Invite" at bounding box center [785, 502] width 662 height 62
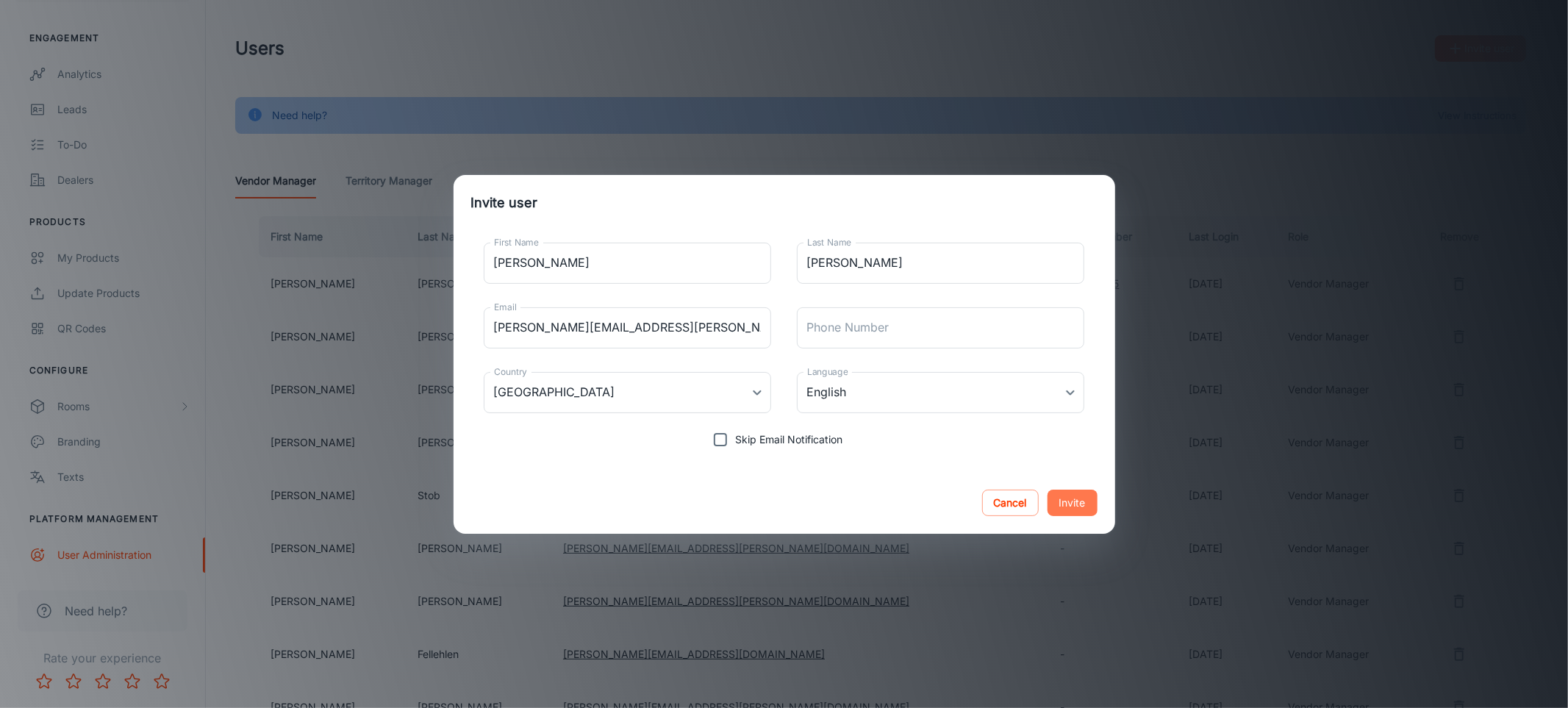
click at [1069, 511] on button "Invite" at bounding box center [1072, 503] width 50 height 27
